Goal: Task Accomplishment & Management: Use online tool/utility

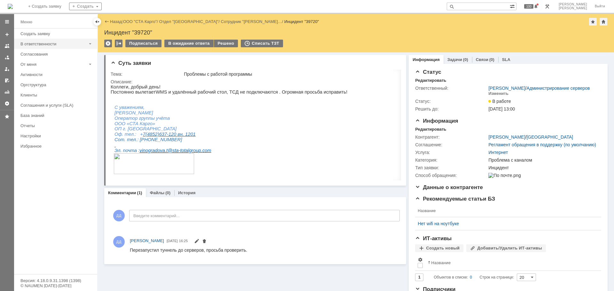
click at [45, 42] on div "В ответственности" at bounding box center [53, 44] width 66 height 5
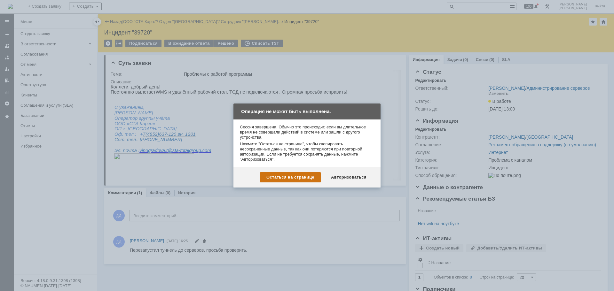
click at [306, 178] on div "Остаться на странице" at bounding box center [290, 177] width 61 height 10
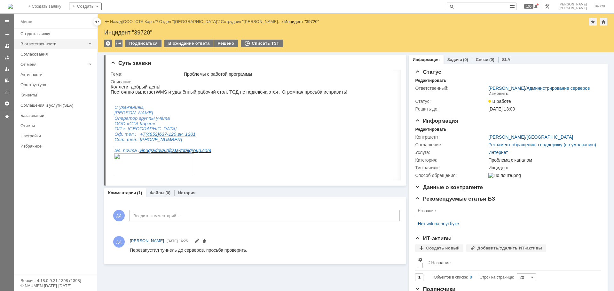
click at [57, 47] on div "В ответственности" at bounding box center [53, 44] width 71 height 10
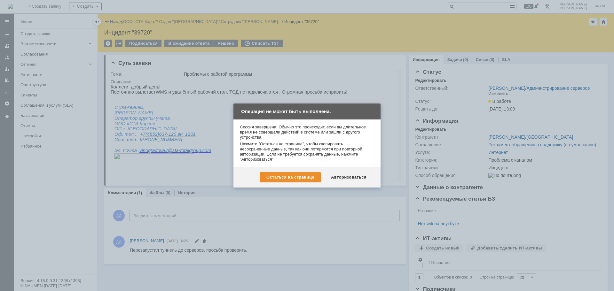
click at [358, 172] on div "Остаться на странице Авторизоваться" at bounding box center [306, 177] width 147 height 20
click at [358, 173] on div "Авторизоваться" at bounding box center [348, 177] width 48 height 10
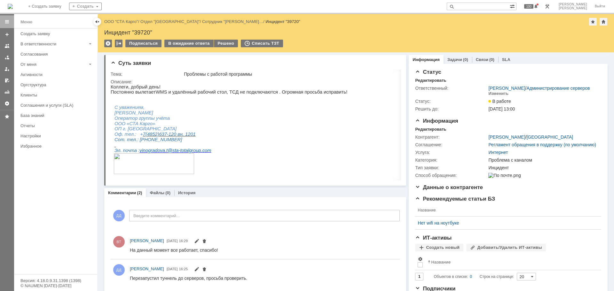
click at [0, 184] on div at bounding box center [7, 152] width 14 height 277
click at [43, 46] on div "В ответственности" at bounding box center [53, 44] width 66 height 5
click at [34, 55] on div "Заявки" at bounding box center [58, 54] width 69 height 5
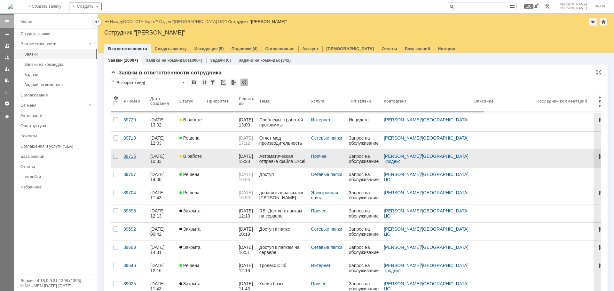
click at [132, 155] on div "39715" at bounding box center [134, 156] width 22 height 5
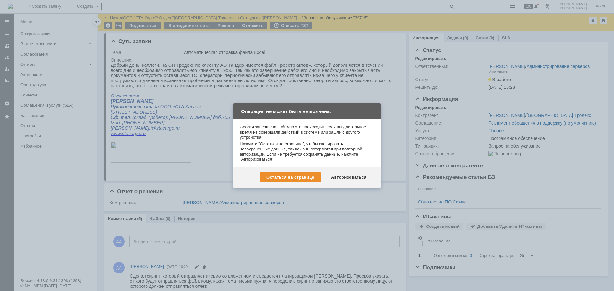
scroll to position [145, 0]
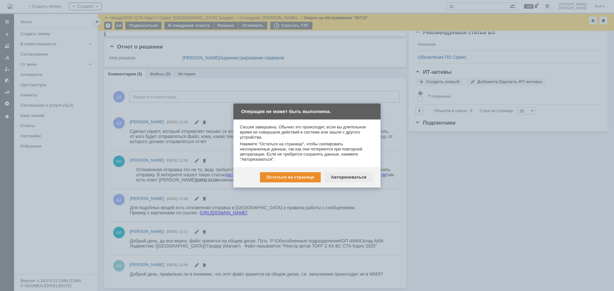
click at [348, 176] on div "Авторизоваться" at bounding box center [348, 177] width 48 height 10
